Goal: Find contact information: Find contact information

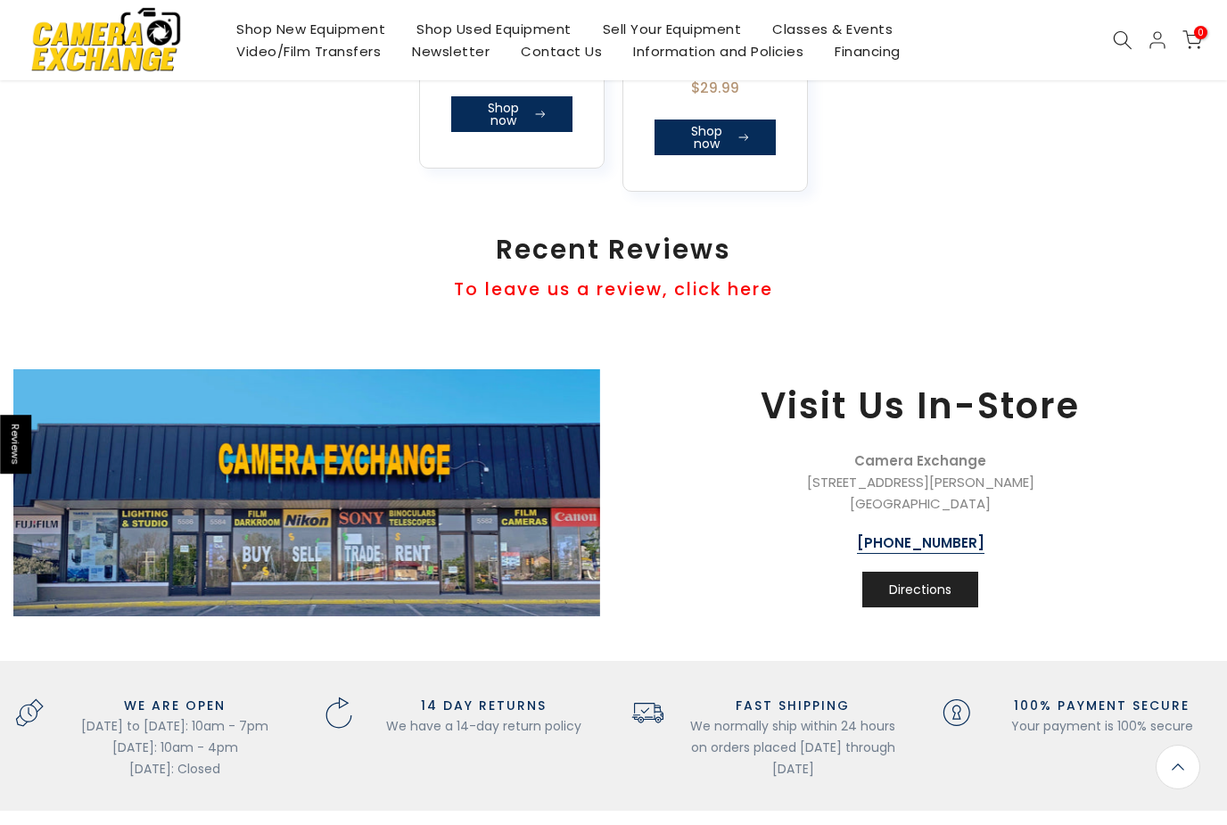
scroll to position [1574, 0]
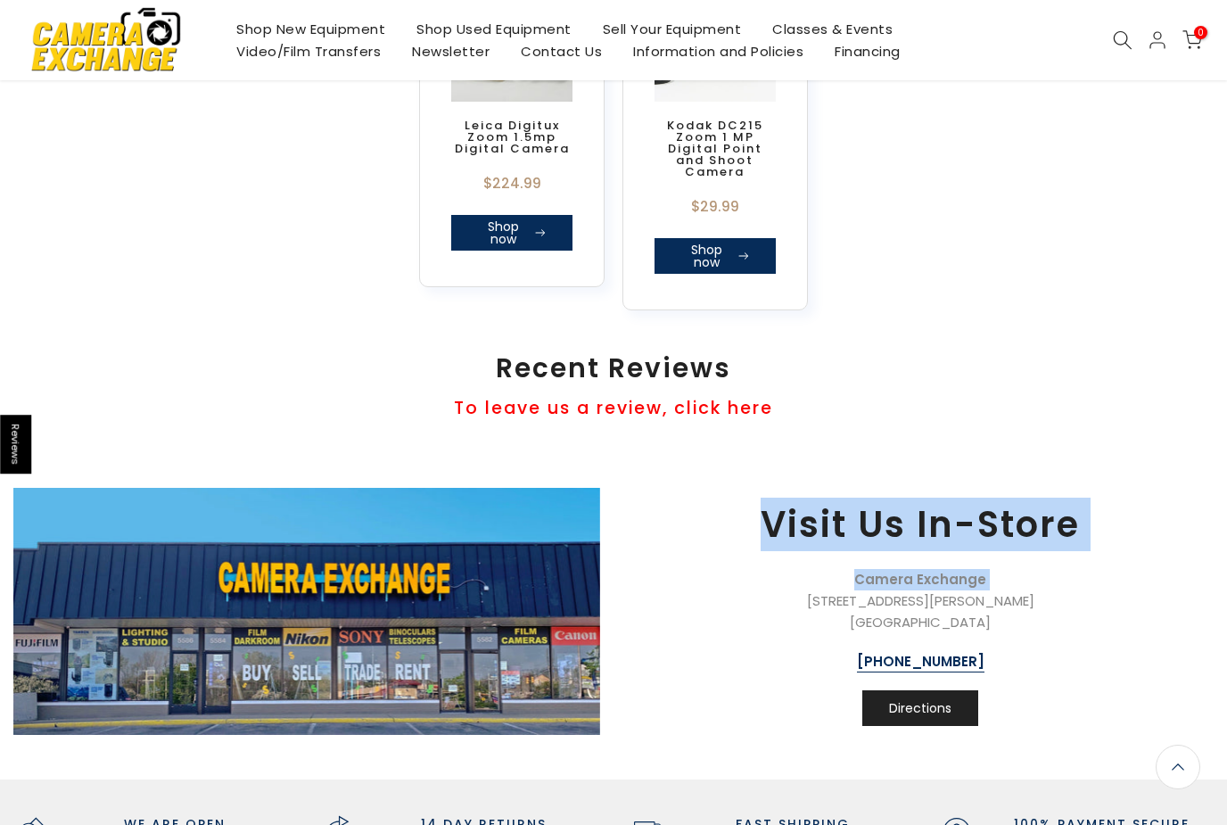
drag, startPoint x: 856, startPoint y: 467, endPoint x: 1009, endPoint y: 447, distance: 154.7
click at [991, 484] on div "Visit Us In-Store Camera Exchange 5582 Dixie Highway Waterford, MI 48329 248-62…" at bounding box center [613, 598] width 1227 height 274
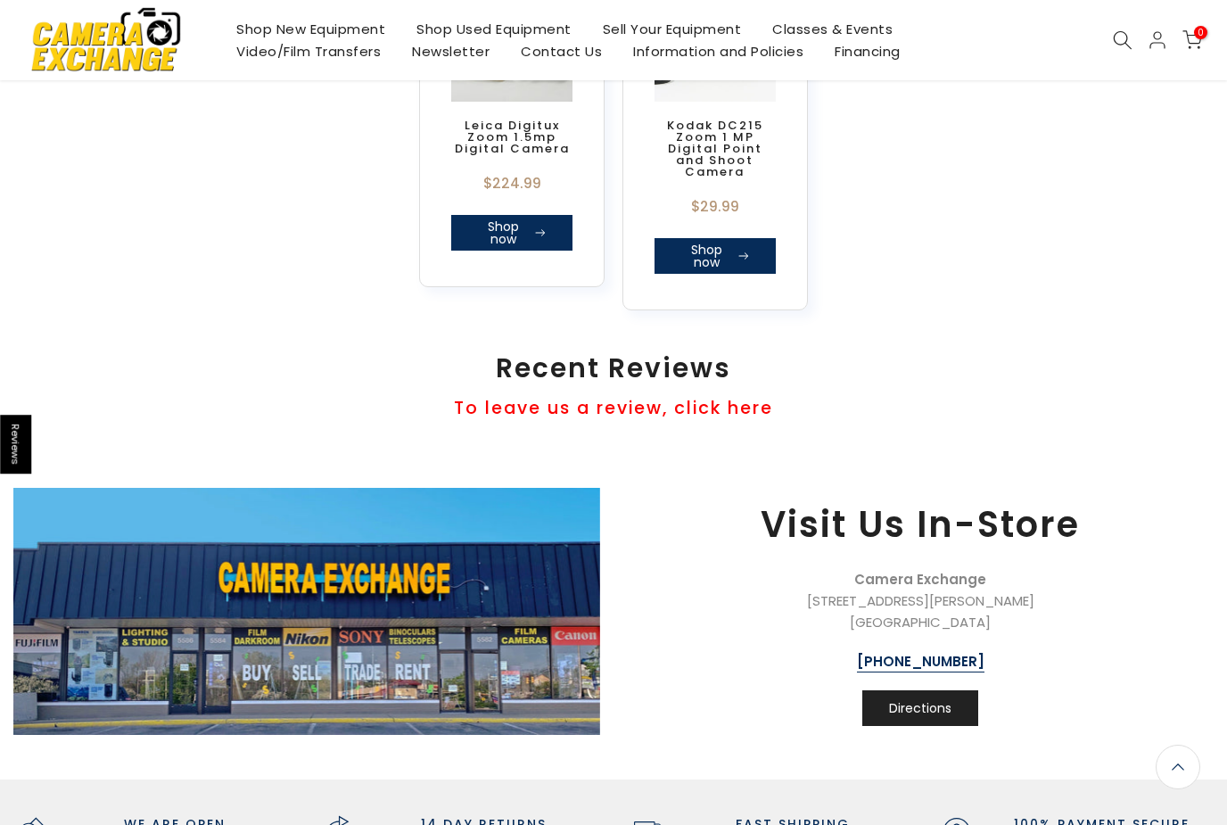
click at [990, 623] on p "Camera Exchange 5582 Dixie Highway Waterford, MI 48329" at bounding box center [920, 601] width 569 height 64
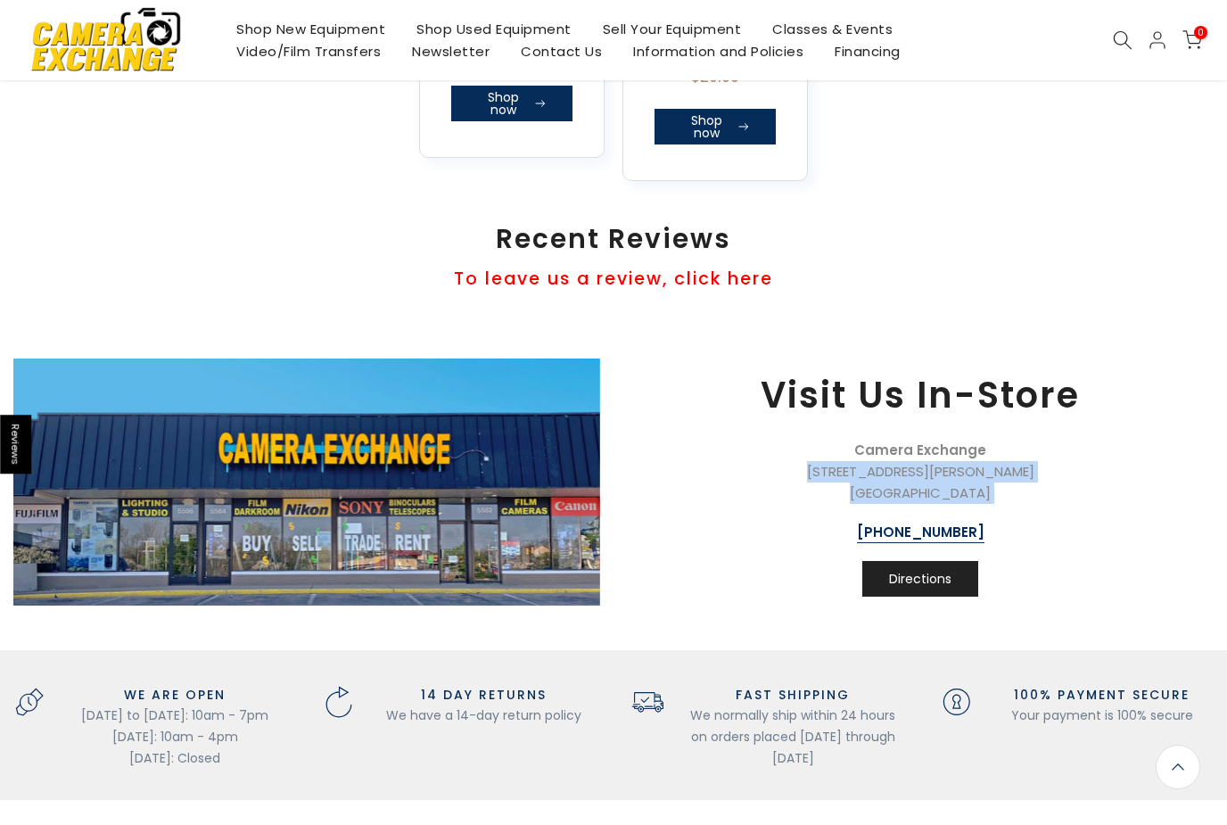
drag, startPoint x: 854, startPoint y: 602, endPoint x: 991, endPoint y: 510, distance: 165.2
click at [991, 510] on div "Camera Exchange 5582 Dixie Highway Waterford, MI 48329 248-623-8990" at bounding box center [920, 491] width 569 height 103
copy p "5582 Dixie Highway Waterford, MI 48329"
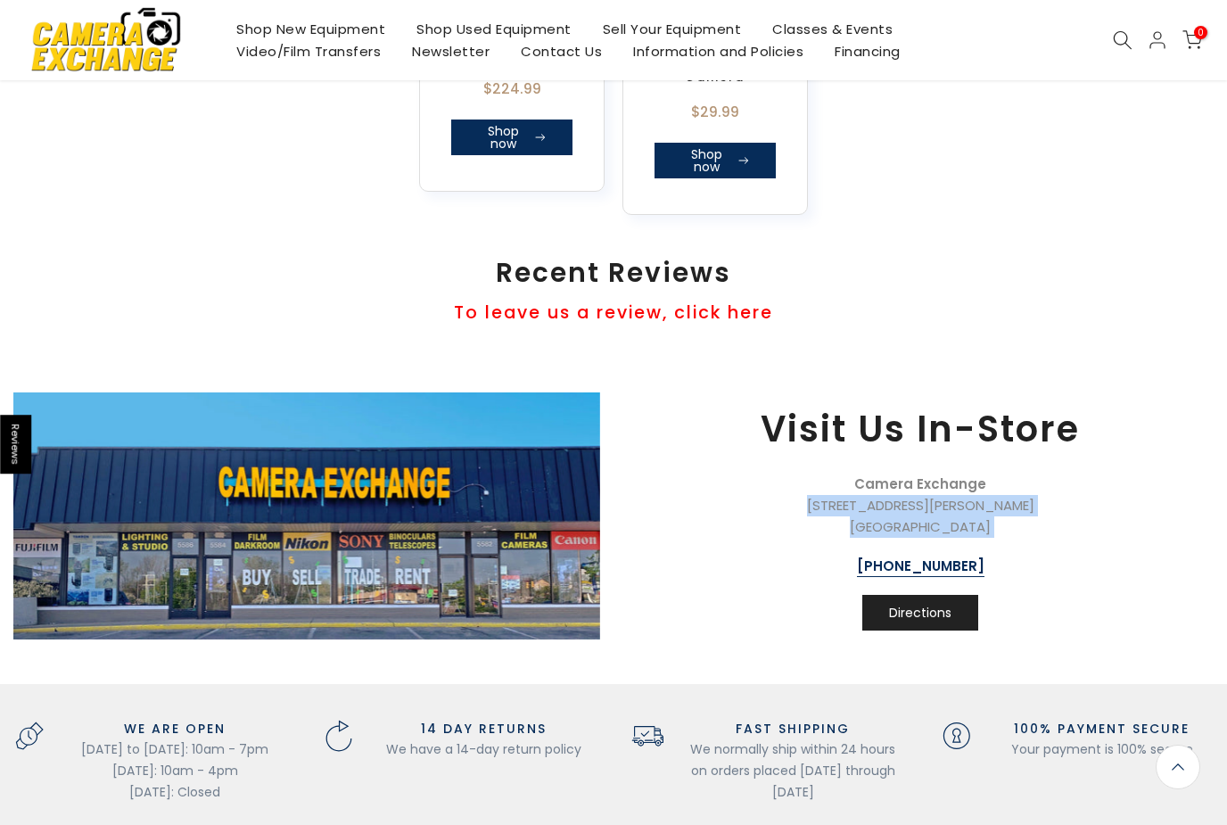
click at [339, 27] on link "Shop New Equipment" at bounding box center [311, 29] width 180 height 22
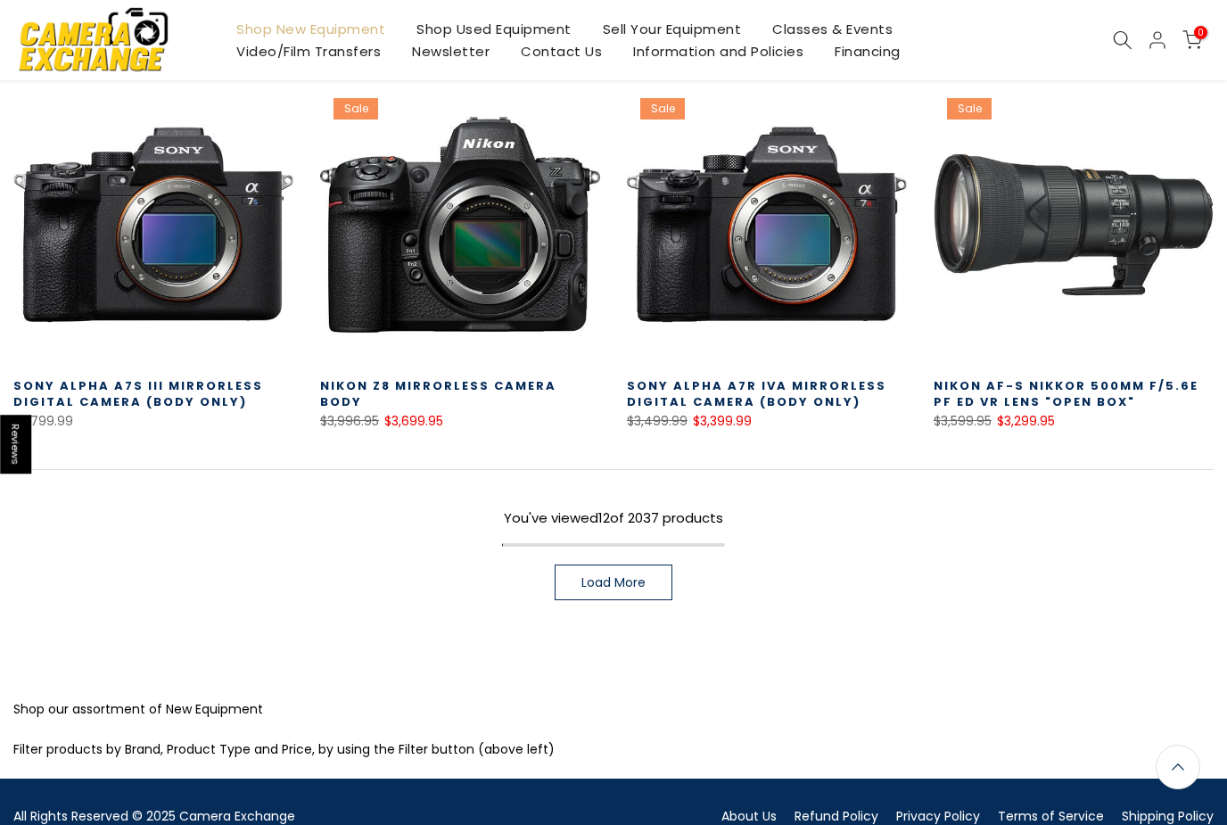
scroll to position [1075, 0]
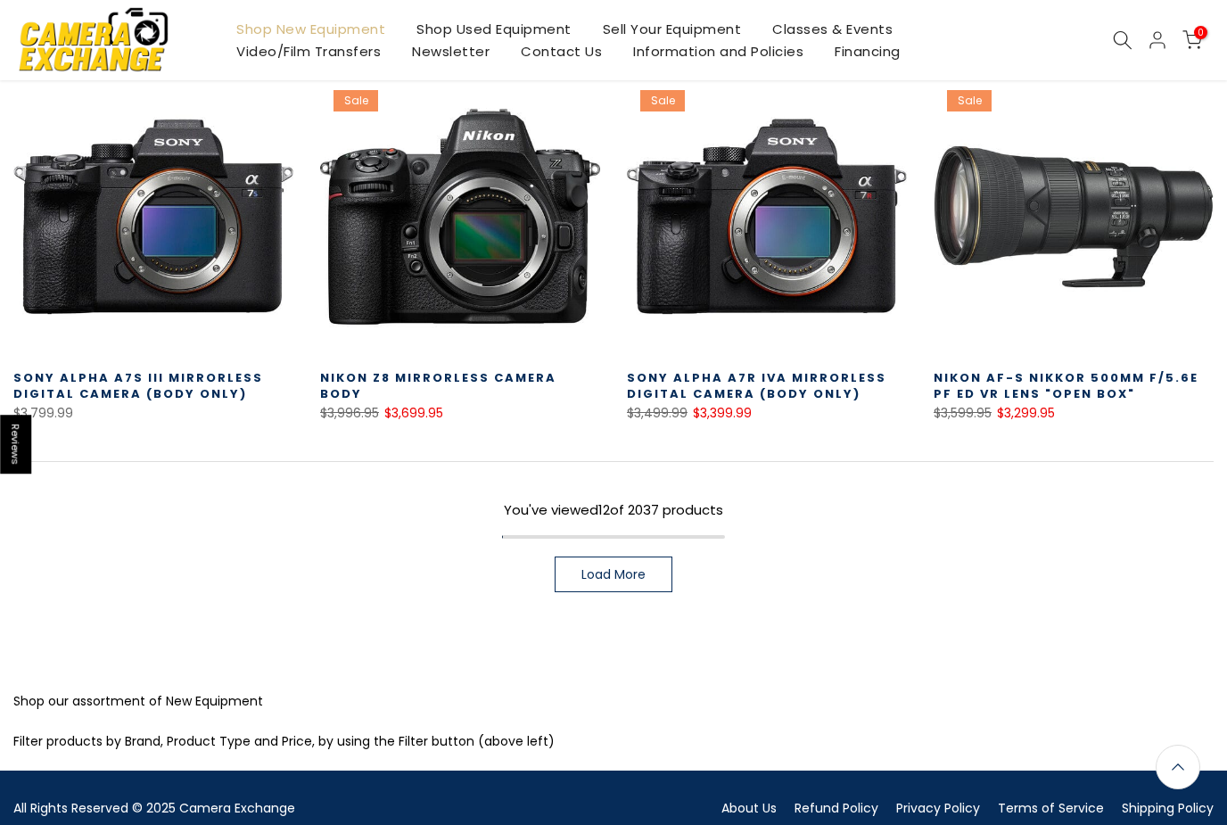
click at [626, 580] on span "Load More" at bounding box center [613, 574] width 64 height 12
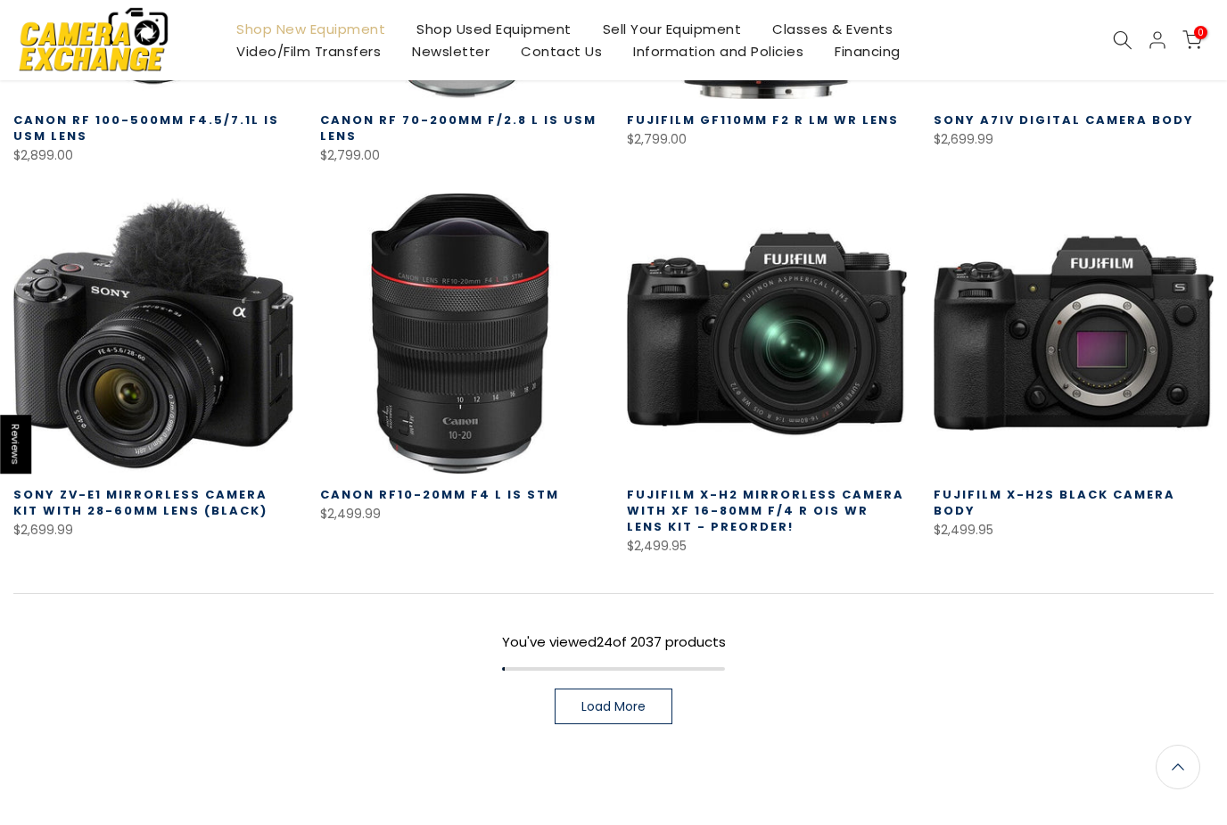
scroll to position [2090, 0]
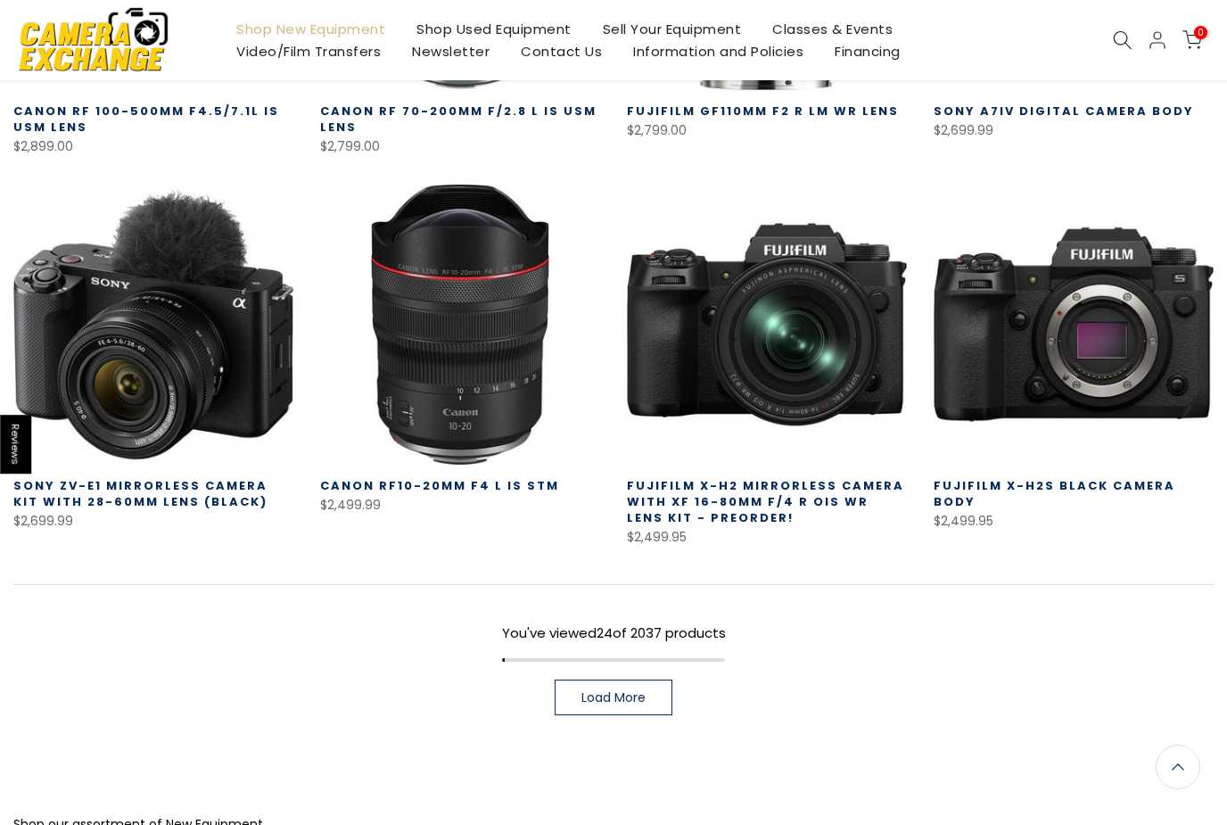
click at [619, 703] on span "Load More" at bounding box center [613, 697] width 64 height 12
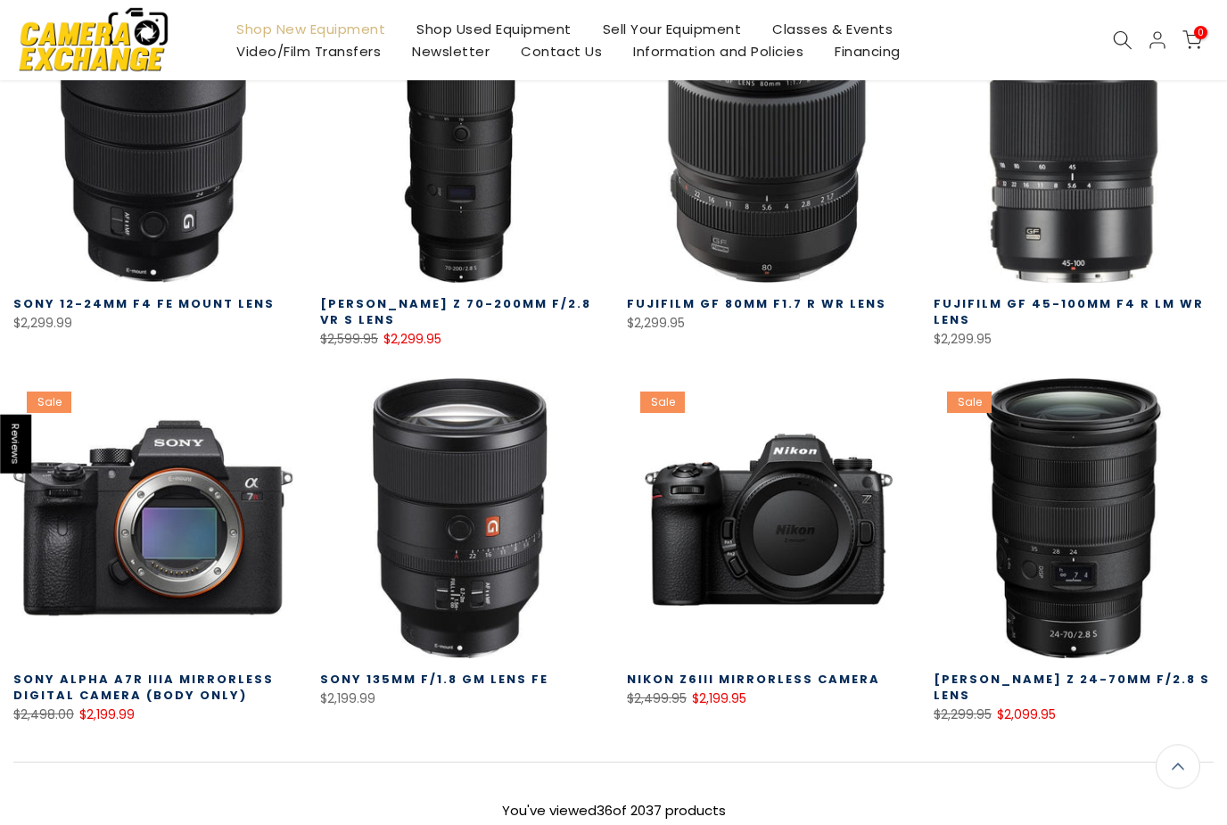
scroll to position [3038, 0]
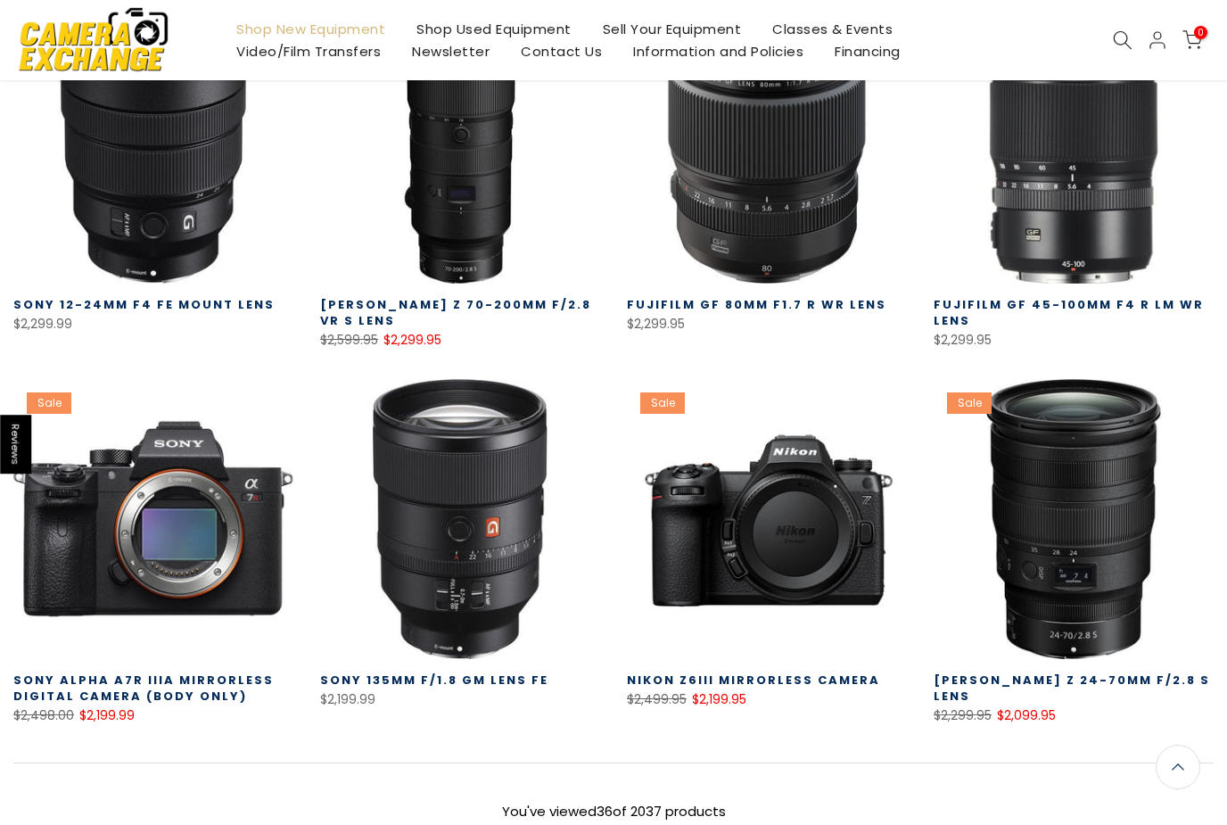
click at [783, 679] on link "Nikon Z6III Mirrorless Camera" at bounding box center [753, 679] width 253 height 17
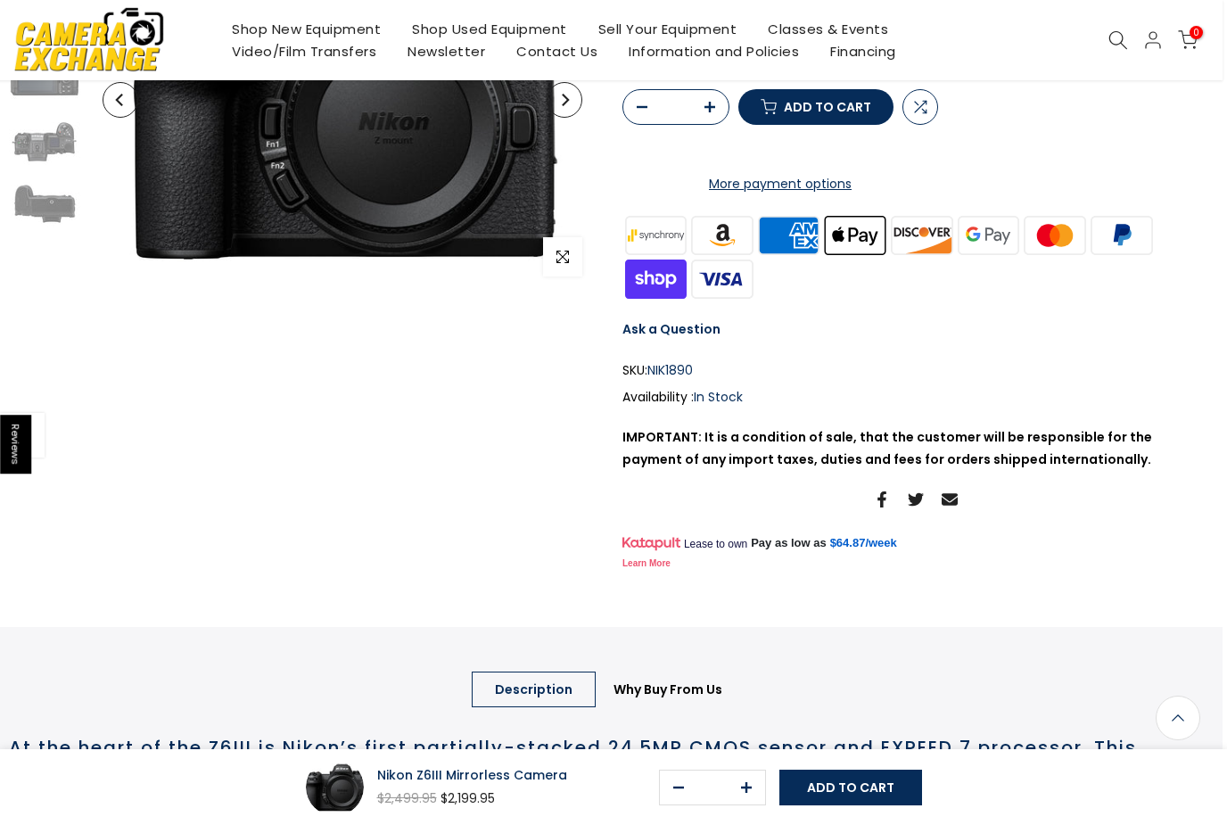
scroll to position [0, 4]
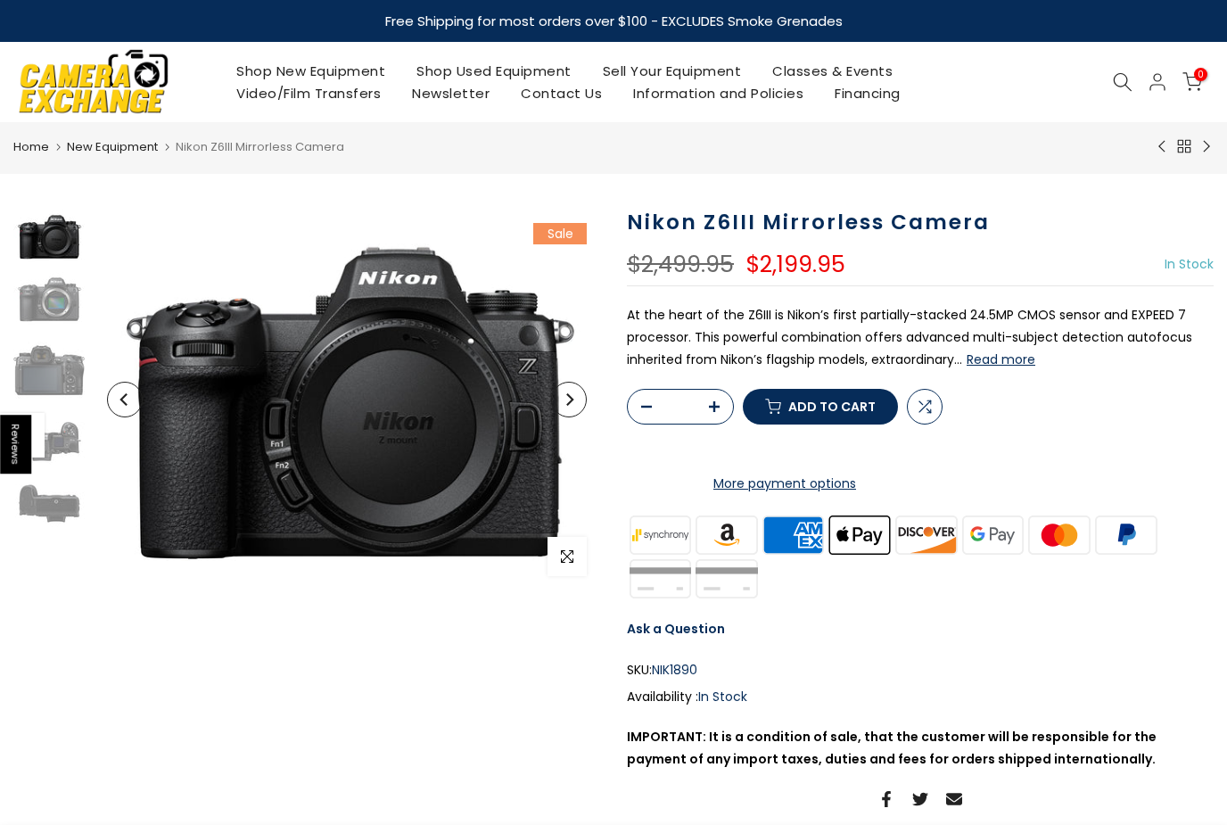
scroll to position [0, 4]
click at [702, 72] on link "Sell Your Equipment" at bounding box center [672, 71] width 170 height 22
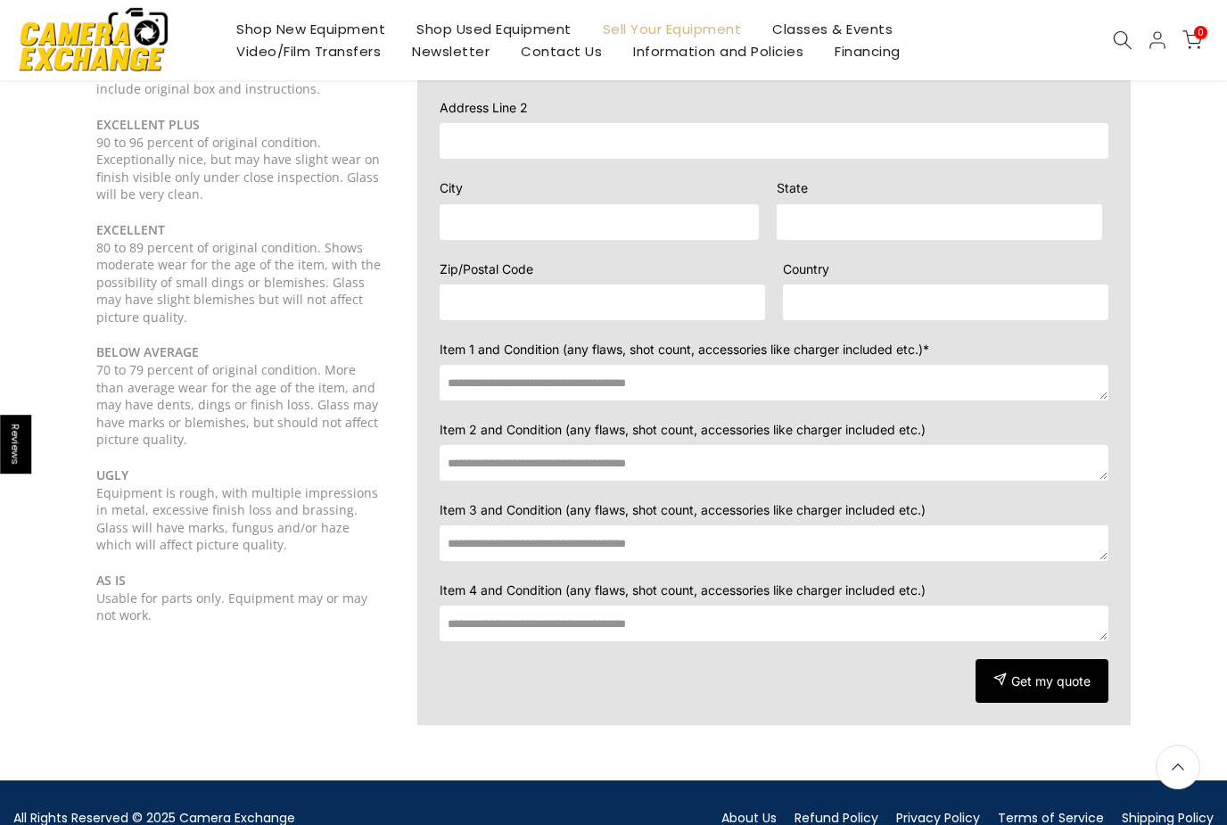
scroll to position [356, 0]
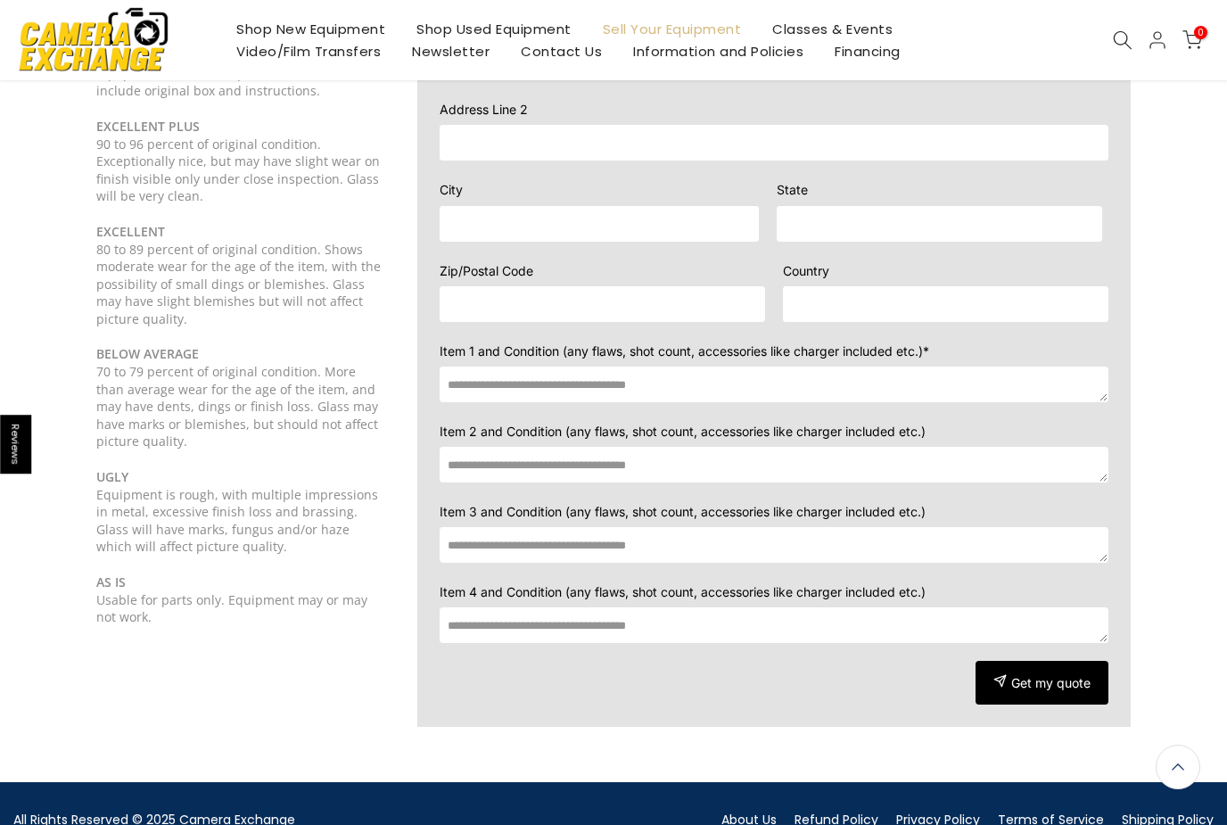
click at [763, 810] on link "About Us" at bounding box center [748, 819] width 55 height 18
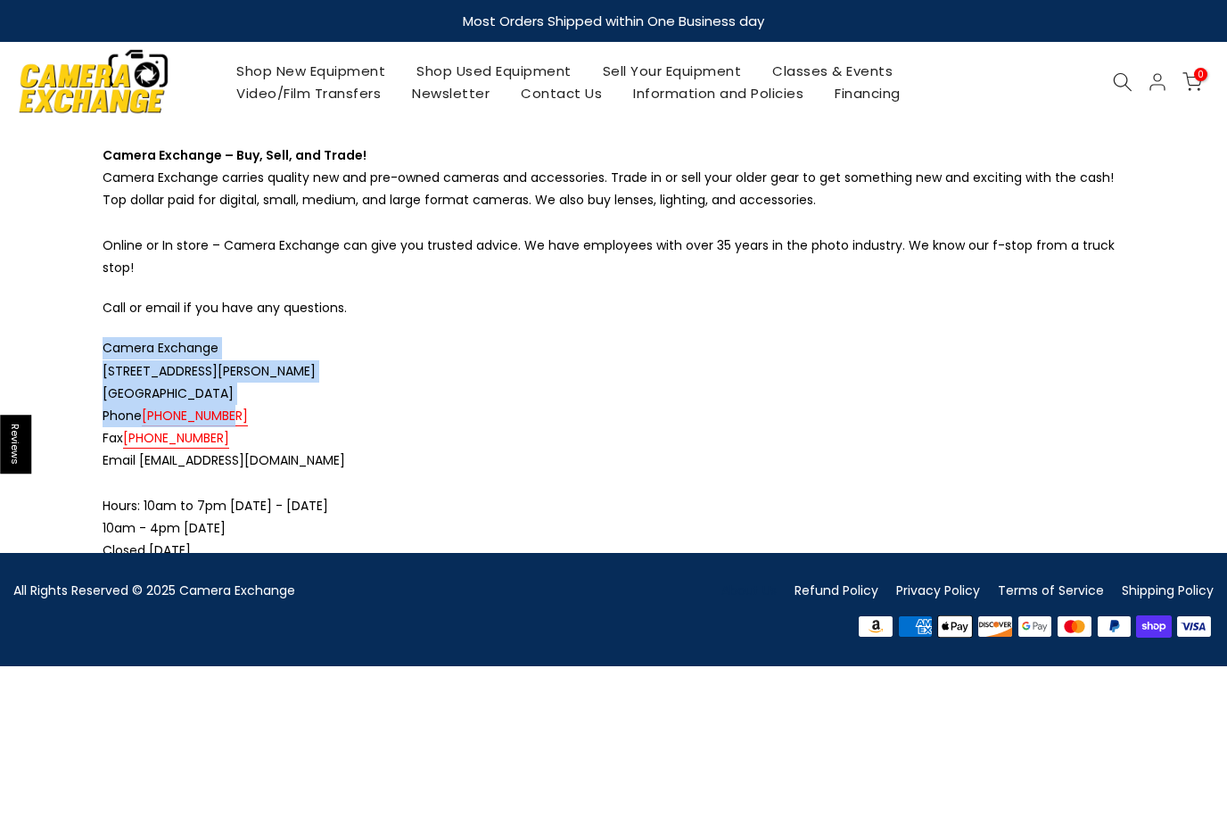
drag, startPoint x: 103, startPoint y: 340, endPoint x: 320, endPoint y: 410, distance: 227.8
click at [316, 409] on p "Camera Exchange [STREET_ADDRESS][PERSON_NAME] Phone [PHONE_NUMBER] Fax [PHONE_N…" at bounding box center [614, 449] width 1022 height 225
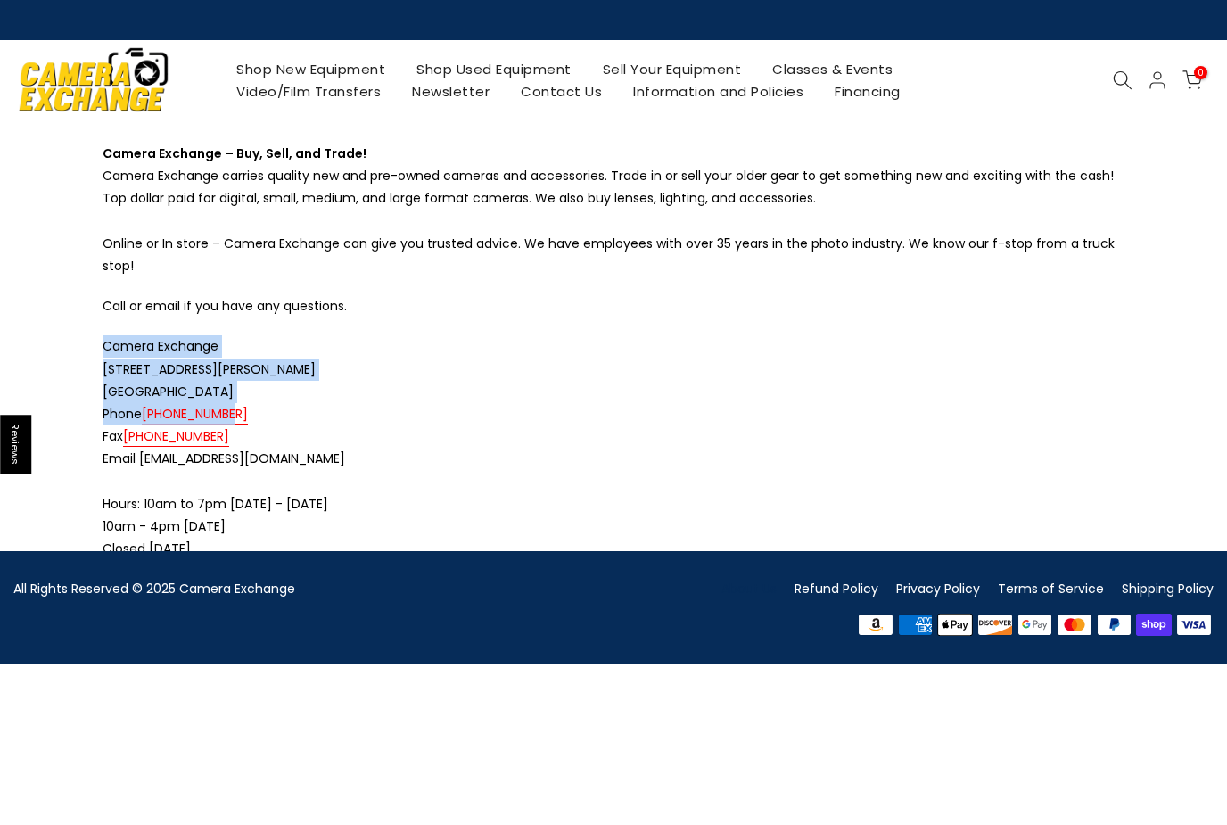
click at [300, 382] on p "Camera Exchange [STREET_ADDRESS][PERSON_NAME] Phone [PHONE_NUMBER] Fax [PHONE_N…" at bounding box center [614, 447] width 1022 height 225
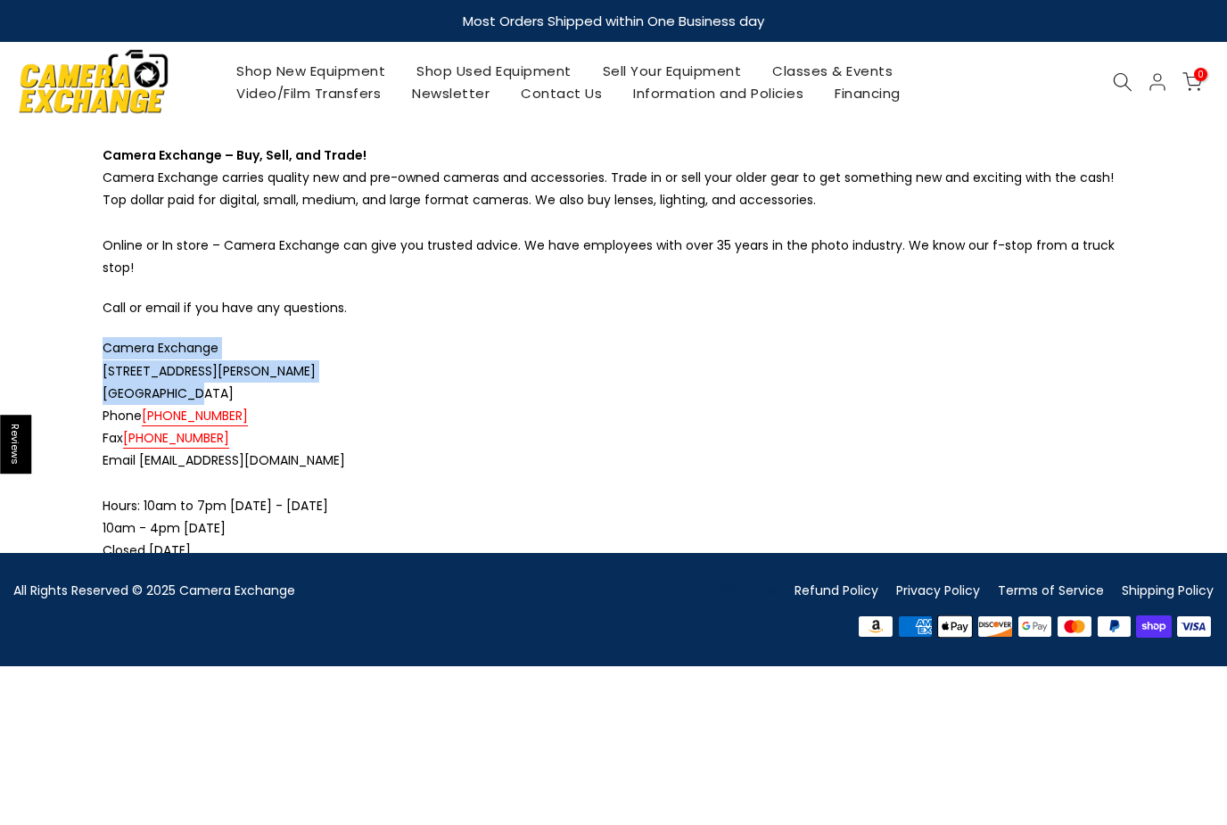
drag, startPoint x: 102, startPoint y: 345, endPoint x: 185, endPoint y: 390, distance: 94.1
click at [185, 390] on div "Camera Exchange – Buy, Sell, and Trade! Camera Exchange carries quality new and…" at bounding box center [613, 361] width 1049 height 435
copy span "Camera Exchange [STREET_ADDRESS][PERSON_NAME]"
